Goal: Entertainment & Leisure: Consume media (video, audio)

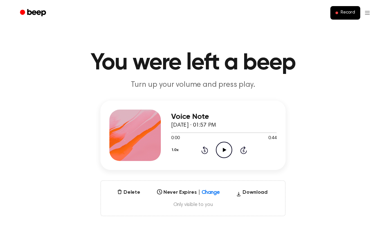
click at [229, 153] on icon "Play Audio" at bounding box center [224, 150] width 16 height 16
click at [229, 153] on icon "Pause Audio" at bounding box center [224, 150] width 16 height 16
click at [228, 155] on icon "Play Audio" at bounding box center [224, 150] width 16 height 16
click at [228, 153] on icon "Play Audio" at bounding box center [224, 150] width 16 height 16
click at [228, 153] on icon "Pause Audio" at bounding box center [224, 150] width 16 height 16
